Goal: Information Seeking & Learning: Check status

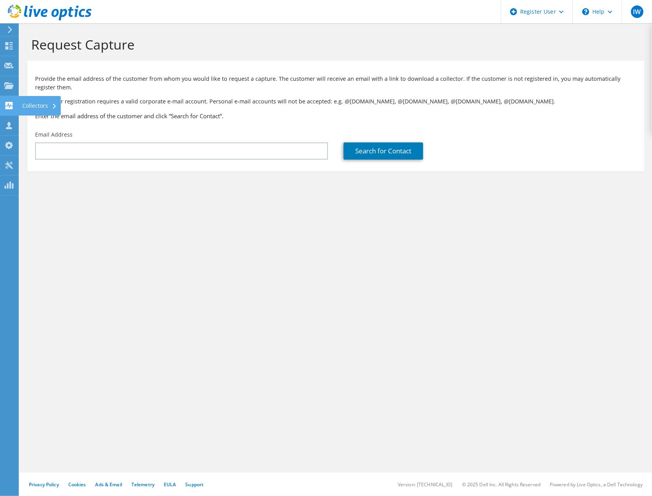
click at [5, 104] on use at bounding box center [8, 105] width 7 height 7
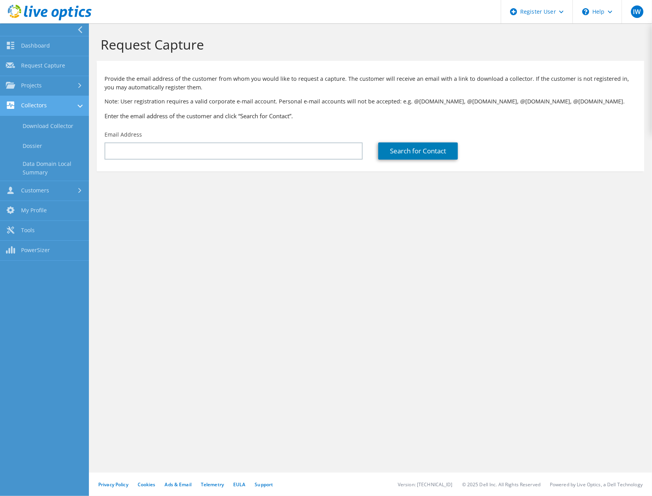
click at [55, 103] on link "Collectors" at bounding box center [44, 106] width 89 height 20
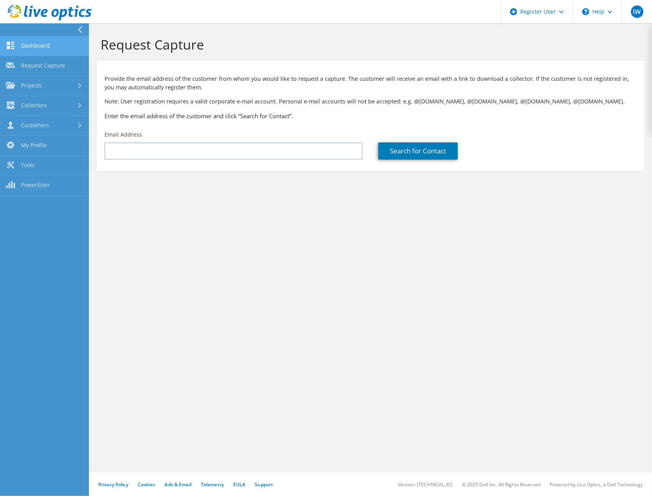
click at [44, 42] on link "Dashboard" at bounding box center [44, 46] width 89 height 20
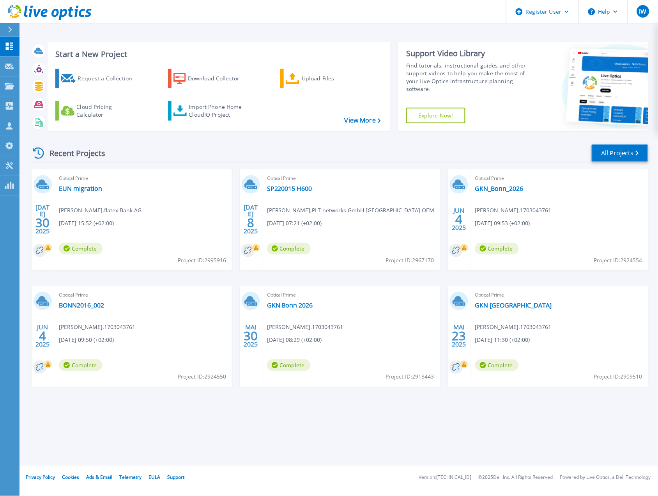
click at [636, 148] on link "All Projects" at bounding box center [620, 153] width 57 height 18
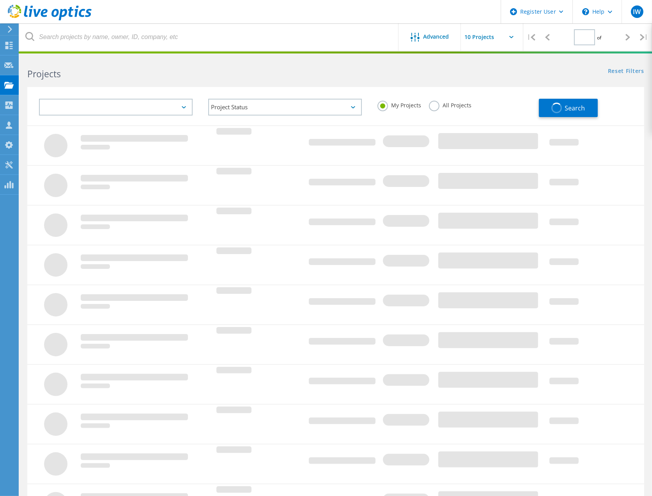
type input "1"
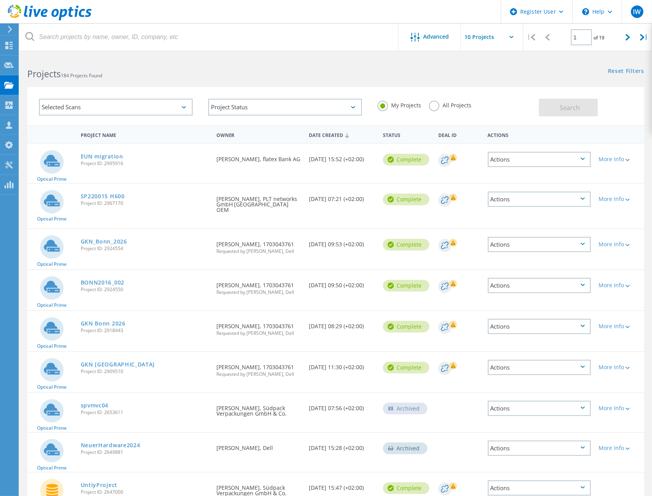
click at [457, 105] on label "All Projects" at bounding box center [450, 104] width 43 height 7
click at [0, 0] on input "All Projects" at bounding box center [0, 0] width 0 height 0
click at [582, 112] on button "Search" at bounding box center [568, 108] width 59 height 18
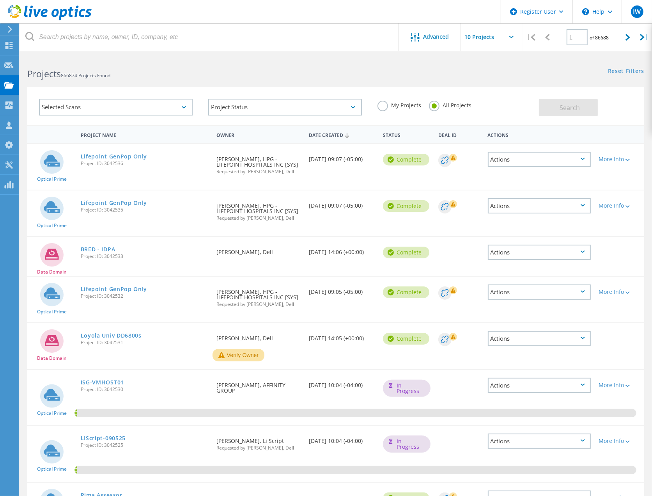
click at [512, 34] on input "text" at bounding box center [500, 36] width 78 height 27
click at [498, 97] on div "Show 40 Projects" at bounding box center [499, 96] width 77 height 13
type input "Show 40 Projects"
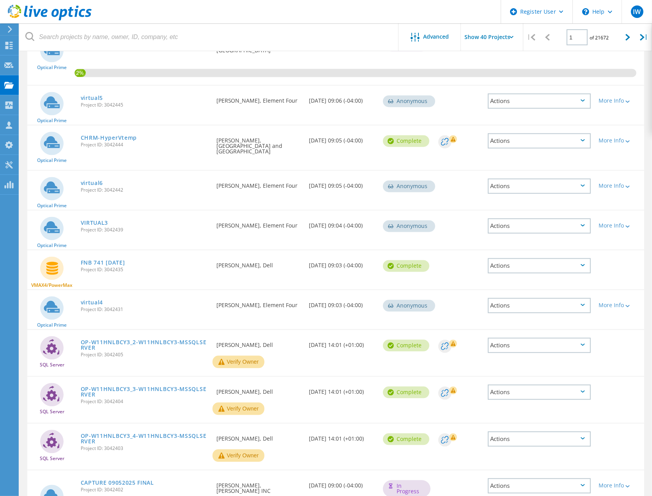
scroll to position [1568, 0]
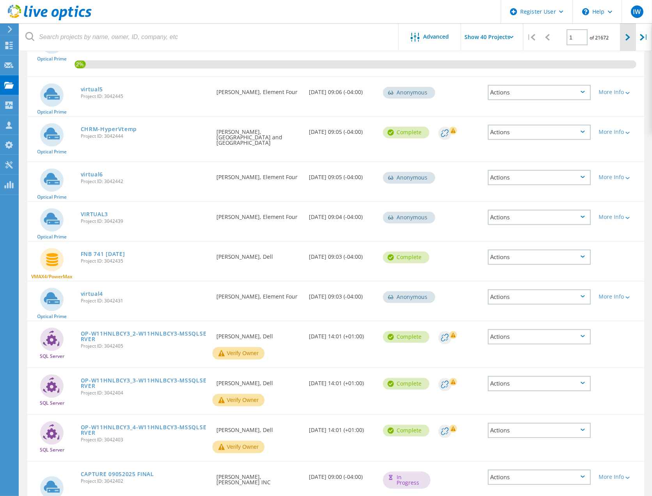
click at [625, 44] on div at bounding box center [628, 37] width 16 height 28
type input "2"
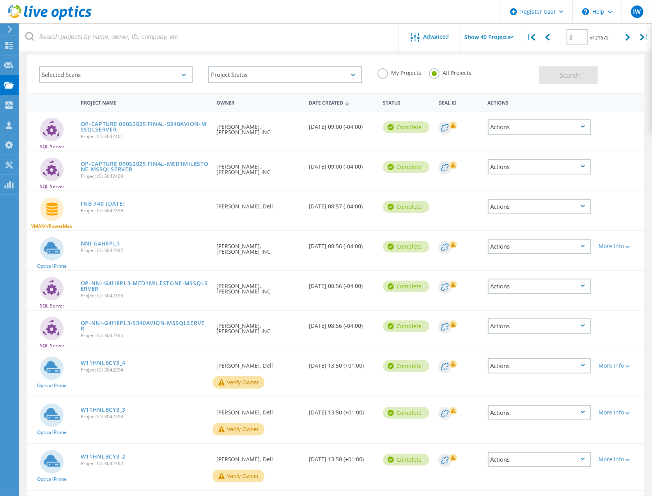
scroll to position [43, 0]
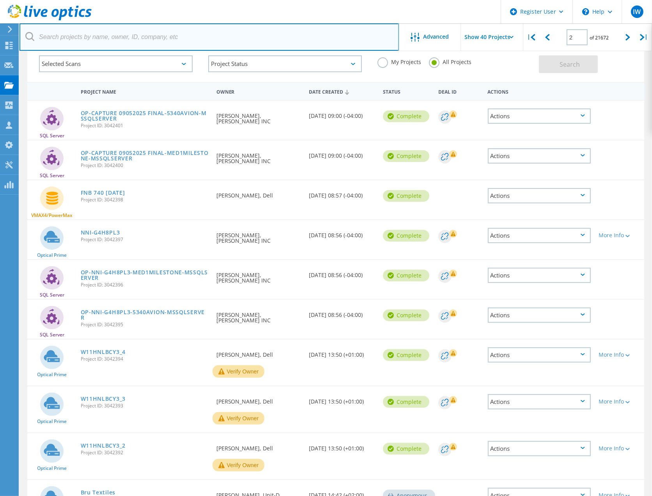
click at [96, 33] on input "text" at bounding box center [208, 36] width 379 height 27
type input "sycor"
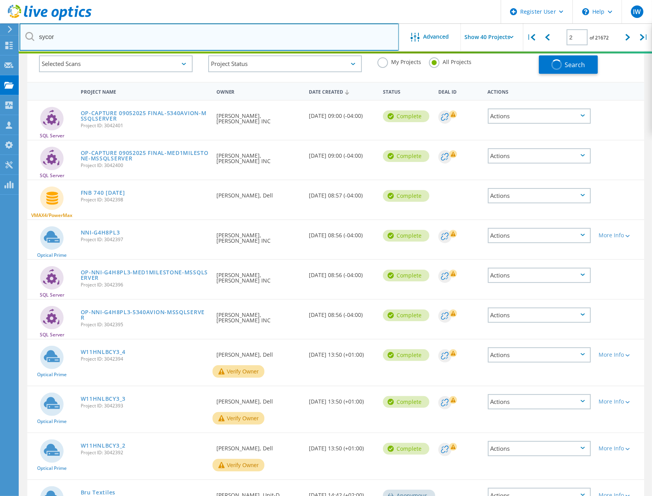
type input "1"
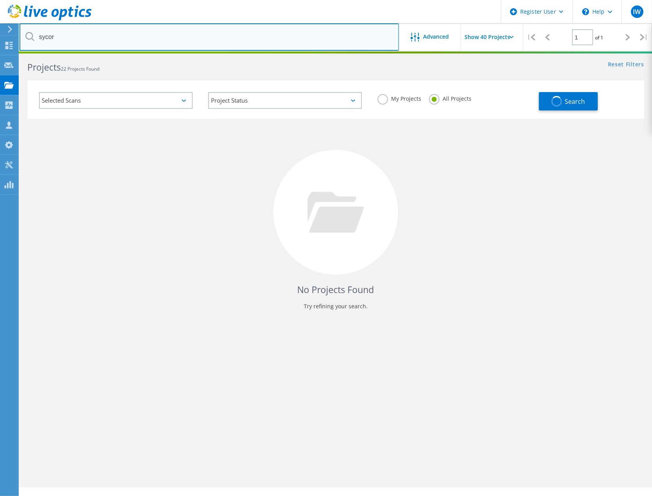
scroll to position [0, 0]
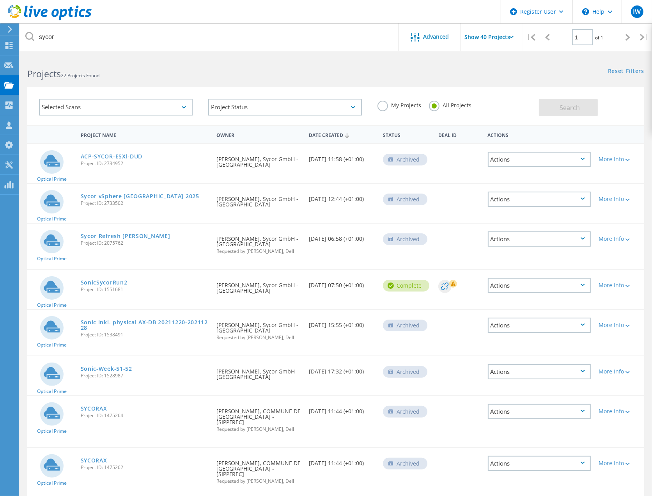
click at [453, 282] on icon at bounding box center [453, 283] width 5 height 5
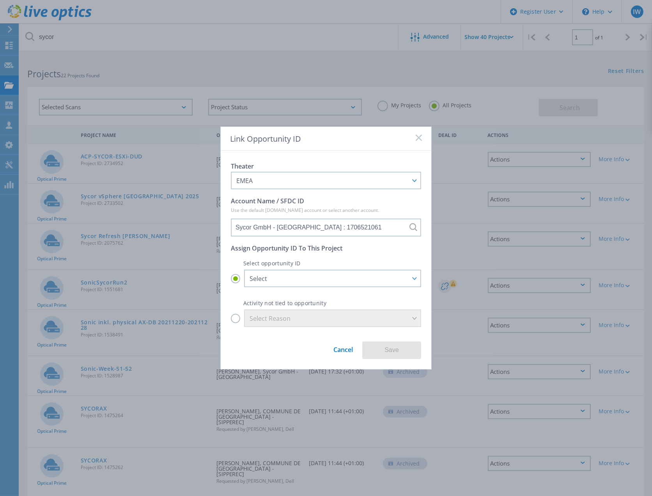
click at [419, 139] on rect at bounding box center [418, 138] width 7 height 7
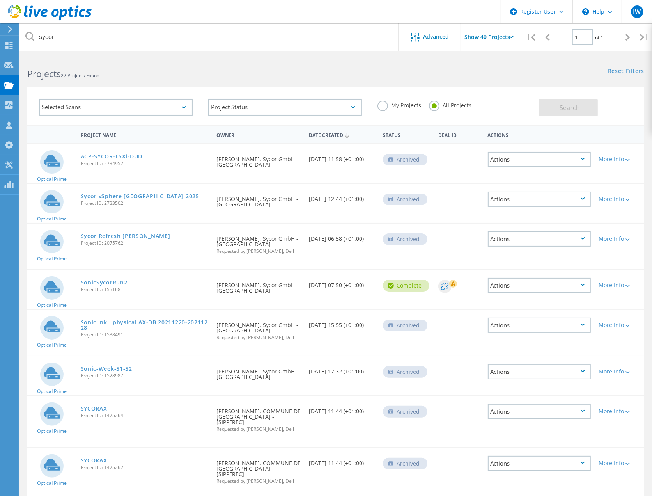
click at [361, 53] on div at bounding box center [326, 52] width 652 height 2
click at [128, 106] on div "Selected Scans" at bounding box center [116, 107] width 154 height 17
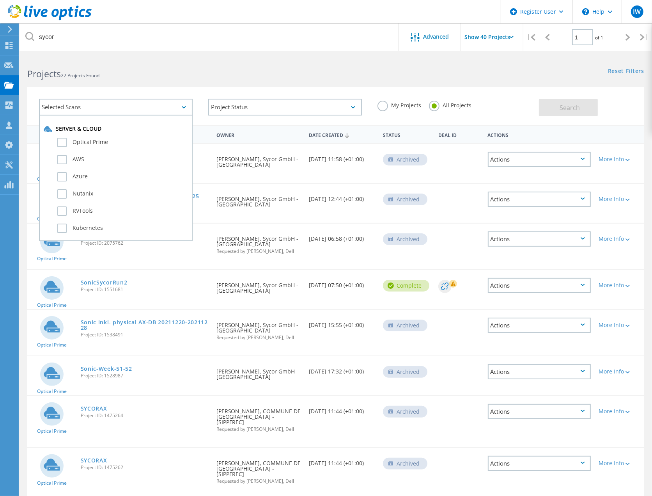
click at [128, 106] on div "Selected Scans" at bounding box center [116, 107] width 154 height 17
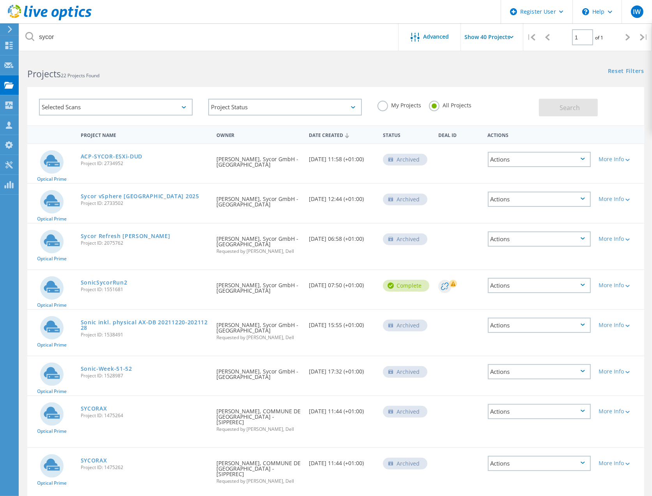
click at [128, 106] on div "Selected Scans" at bounding box center [116, 107] width 154 height 17
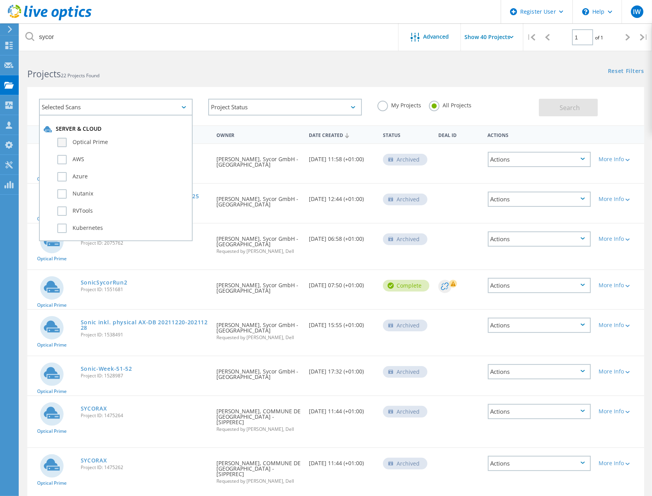
click at [74, 138] on label "Optical Prime" at bounding box center [122, 142] width 131 height 9
click at [0, 0] on input "Optical Prime" at bounding box center [0, 0] width 0 height 0
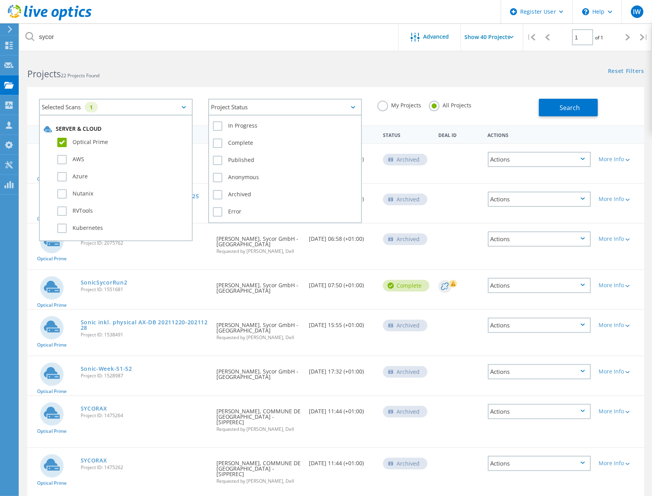
click at [278, 103] on div "Project Status" at bounding box center [285, 107] width 154 height 17
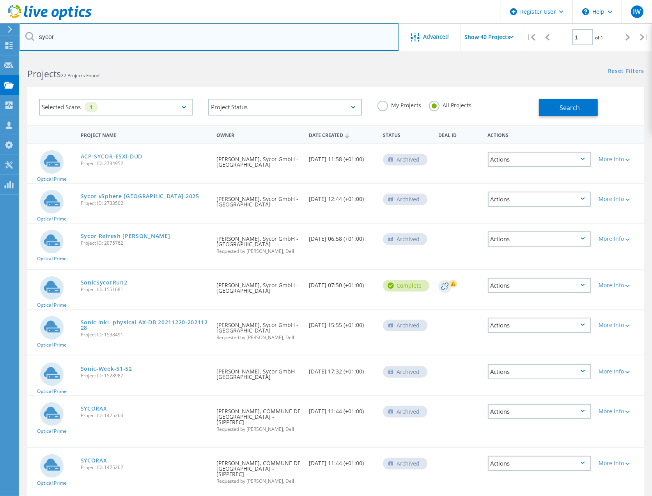
click at [83, 34] on input "sycor" at bounding box center [208, 36] width 379 height 27
drag, startPoint x: 69, startPoint y: 33, endPoint x: 8, endPoint y: 37, distance: 60.6
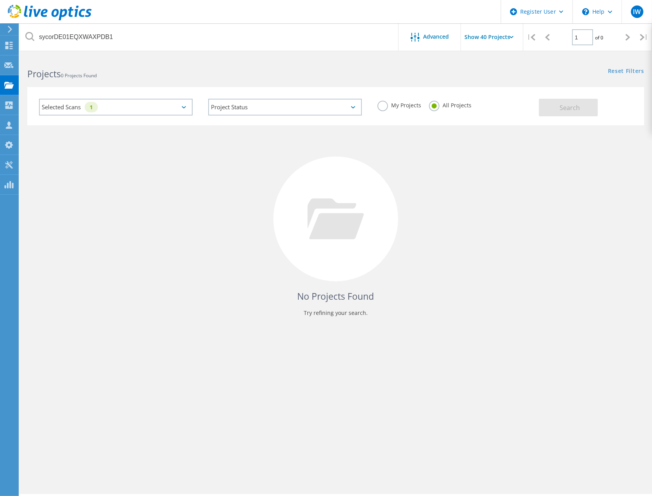
click at [263, 80] on h2 "Projects 0 Projects Found" at bounding box center [177, 73] width 301 height 13
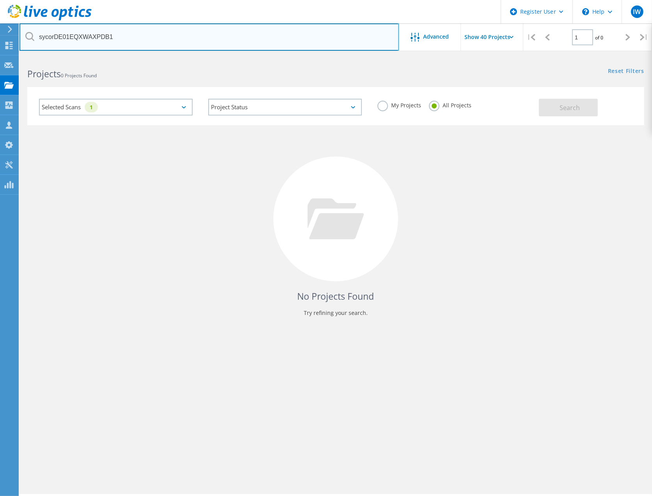
drag, startPoint x: 52, startPoint y: 35, endPoint x: 33, endPoint y: 34, distance: 19.5
click at [33, 34] on div "sycorDE01EQXWAXPDB1" at bounding box center [208, 36] width 379 height 27
type input "DE01EQXWAXPDB1"
click at [49, 32] on input "DE01EQXWAXPDB1" at bounding box center [208, 36] width 379 height 27
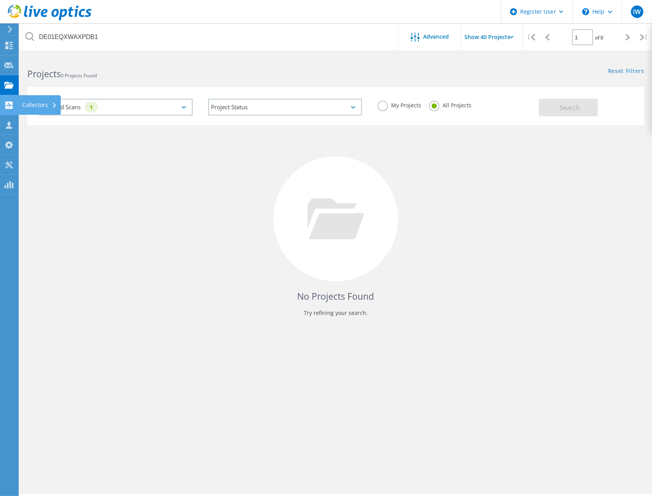
click at [8, 108] on use at bounding box center [8, 104] width 7 height 7
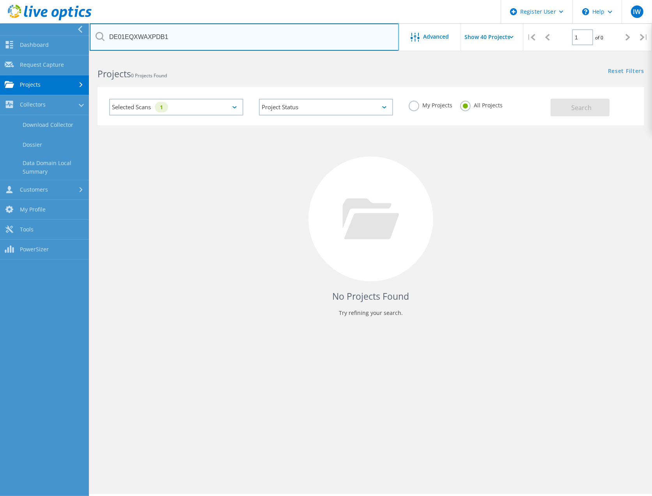
drag, startPoint x: 24, startPoint y: 104, endPoint x: 205, endPoint y: 36, distance: 193.2
click at [205, 36] on input "DE01EQXWAXPDB1" at bounding box center [244, 36] width 309 height 27
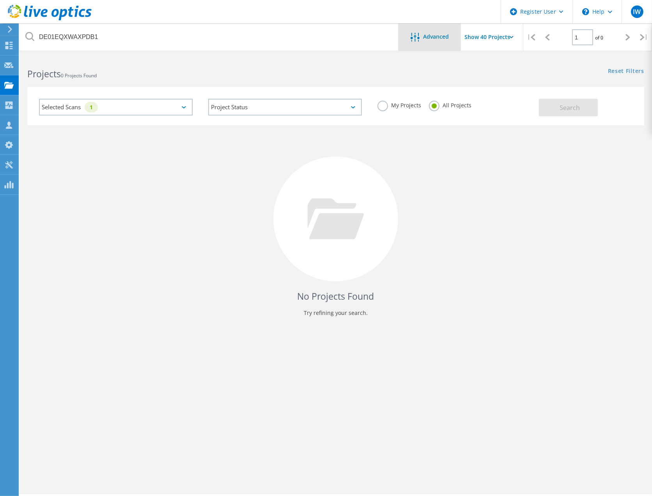
click at [421, 36] on div at bounding box center [417, 38] width 13 height 10
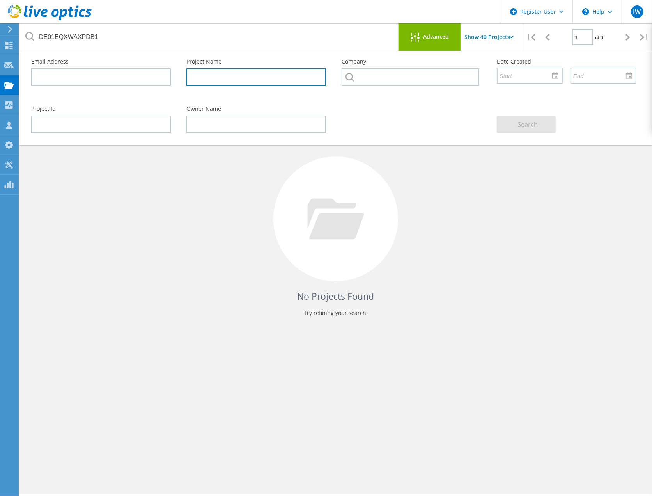
click at [234, 78] on input "text" at bounding box center [256, 77] width 140 height 18
paste input "DE01EQXWAXPDB1"
type input "DE01EQXWAXPDB1"
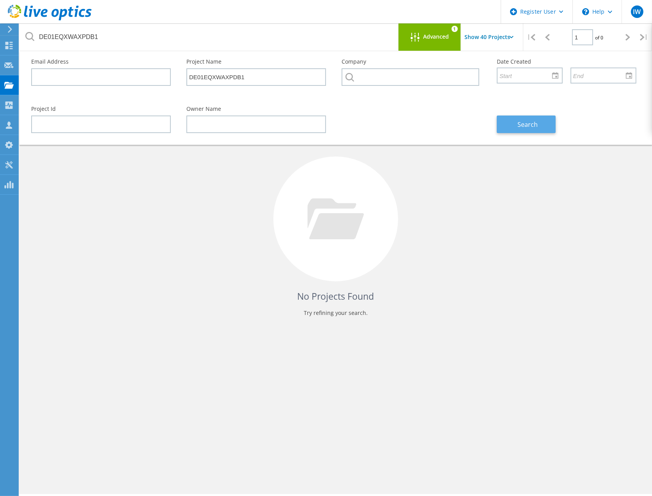
click at [527, 118] on button "Search" at bounding box center [526, 124] width 59 height 18
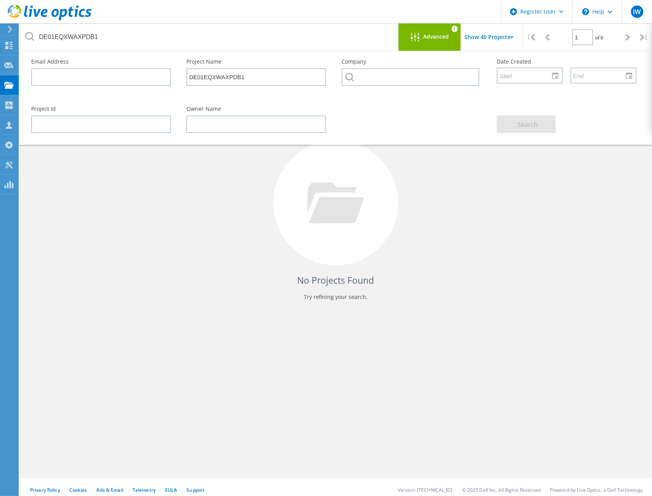
scroll to position [21, 0]
